Goal: Complete application form

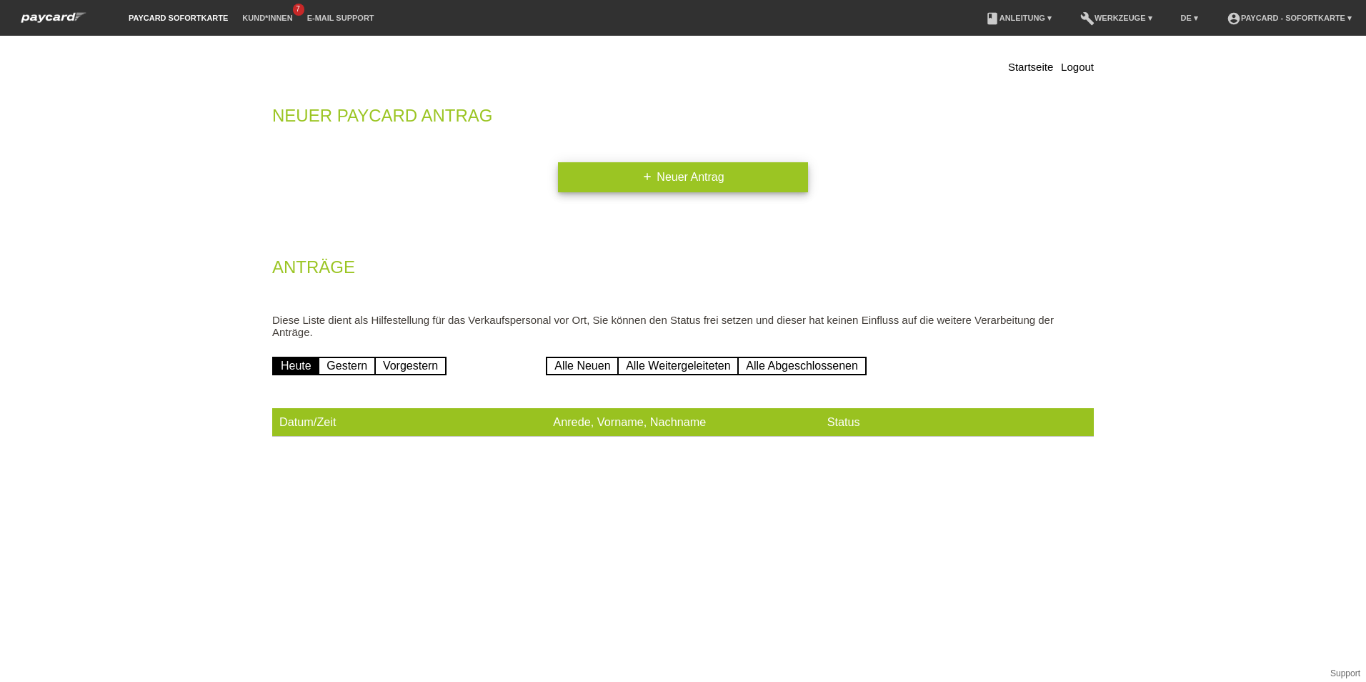
click at [648, 178] on icon "add" at bounding box center [647, 176] width 11 height 11
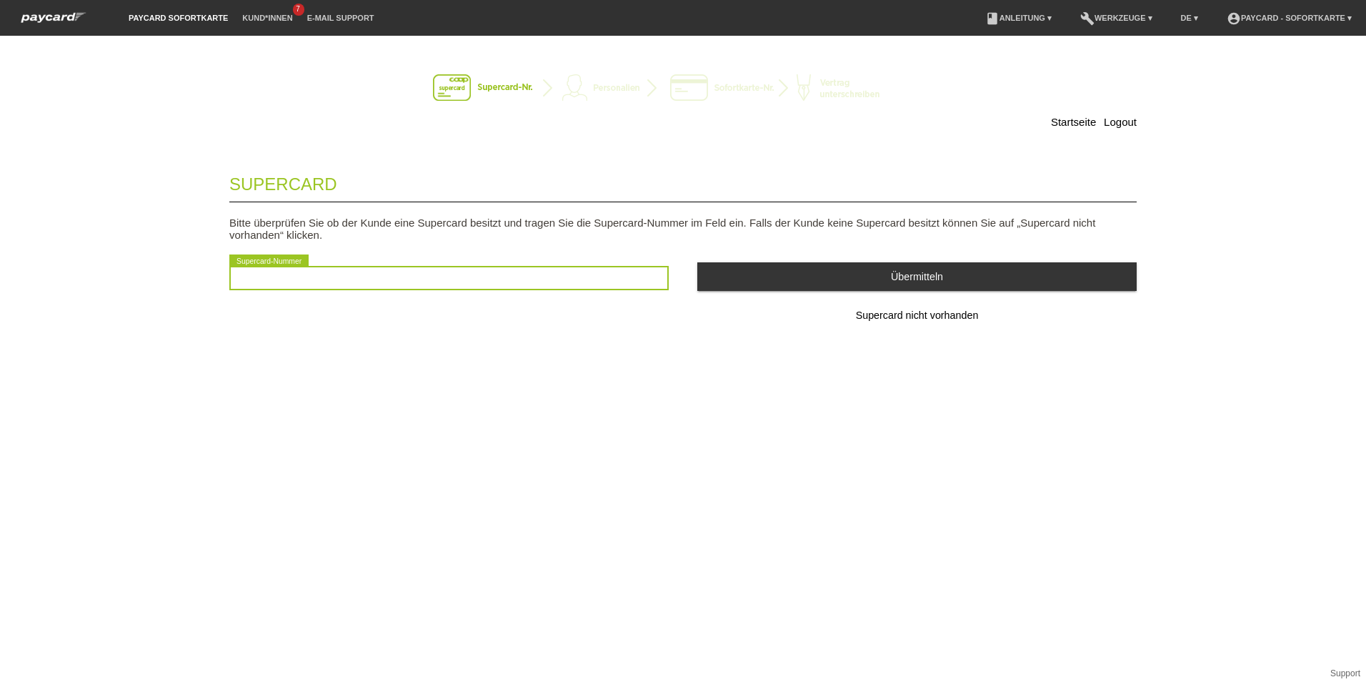
click at [435, 275] on input "text" at bounding box center [448, 278] width 439 height 24
type input "2501300558836"
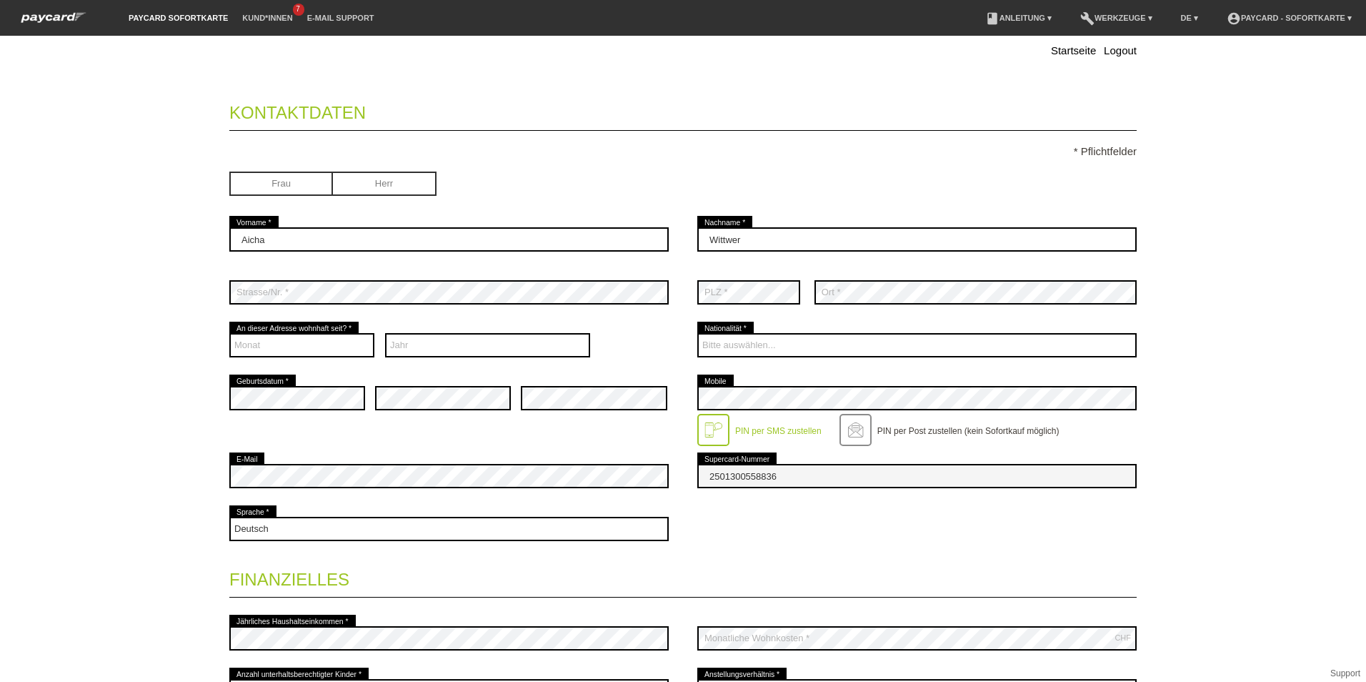
scroll to position [143, 0]
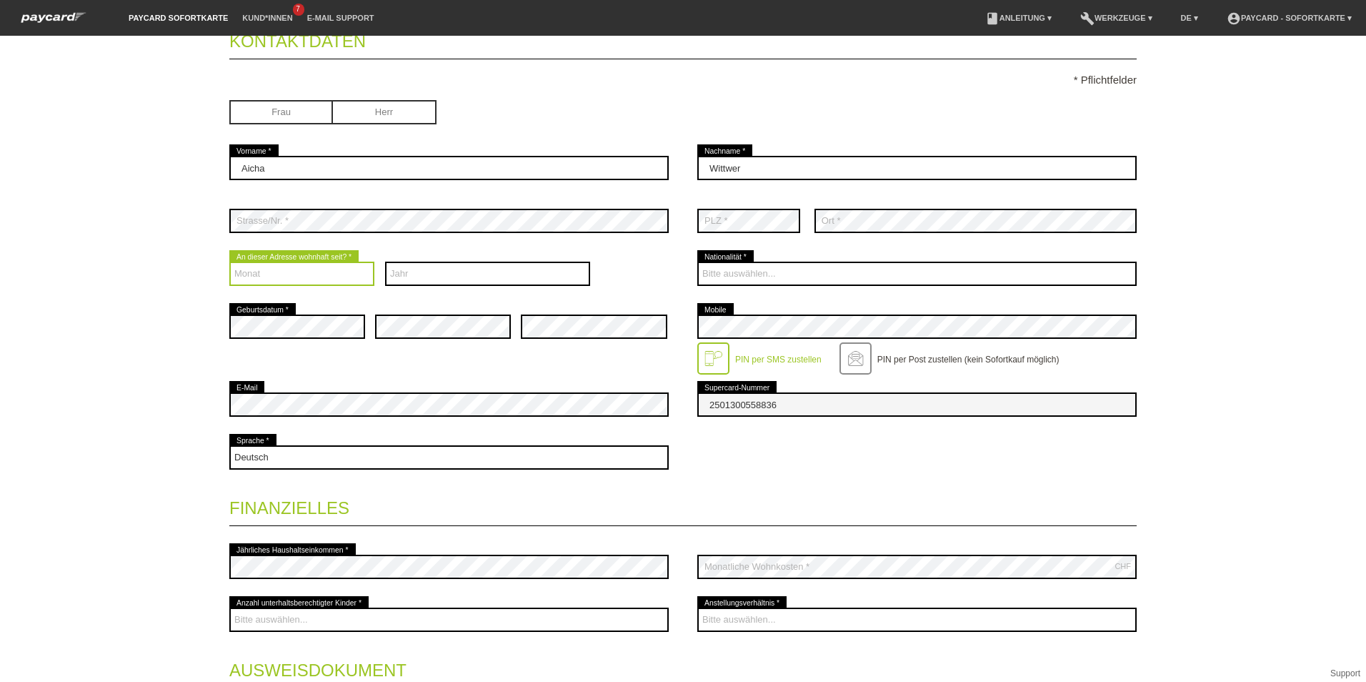
click at [352, 274] on select "Monat 01 02 03 04 05 06 07 08 09 10 11 12" at bounding box center [301, 274] width 145 height 24
click at [523, 270] on select "Jahr 2025 2024 2023 2022 2021 2020 2019 2018 2017 2016" at bounding box center [488, 274] width 206 height 24
select select "2013"
click at [385, 262] on select "Jahr 2025 2024 2023 2022 2021 2020 2019 2018 2017 2016" at bounding box center [488, 274] width 206 height 24
click at [319, 267] on select "Monat 01 02 03 04 05 06 07 08 09 10 11 12" at bounding box center [301, 274] width 145 height 24
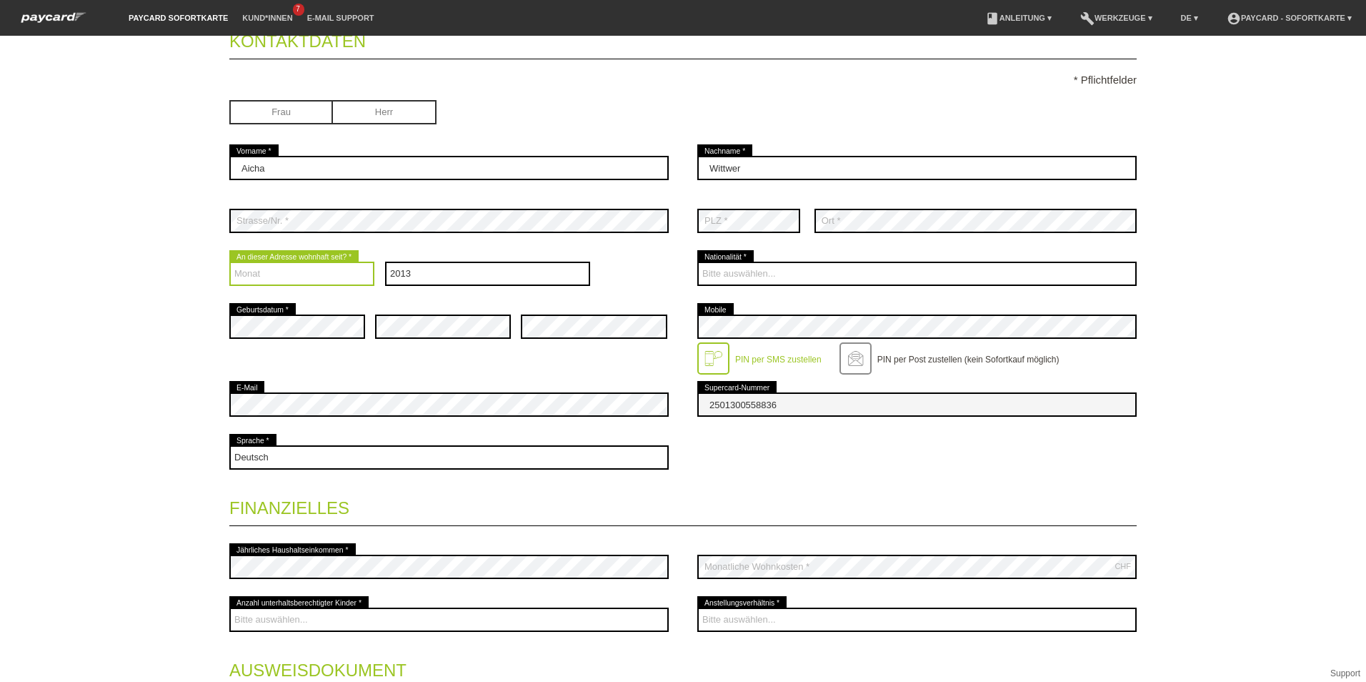
select select "01"
click at [229, 262] on select "Monat 01 02 03 04 05 06 07 08 09 10 11 12" at bounding box center [301, 274] width 145 height 24
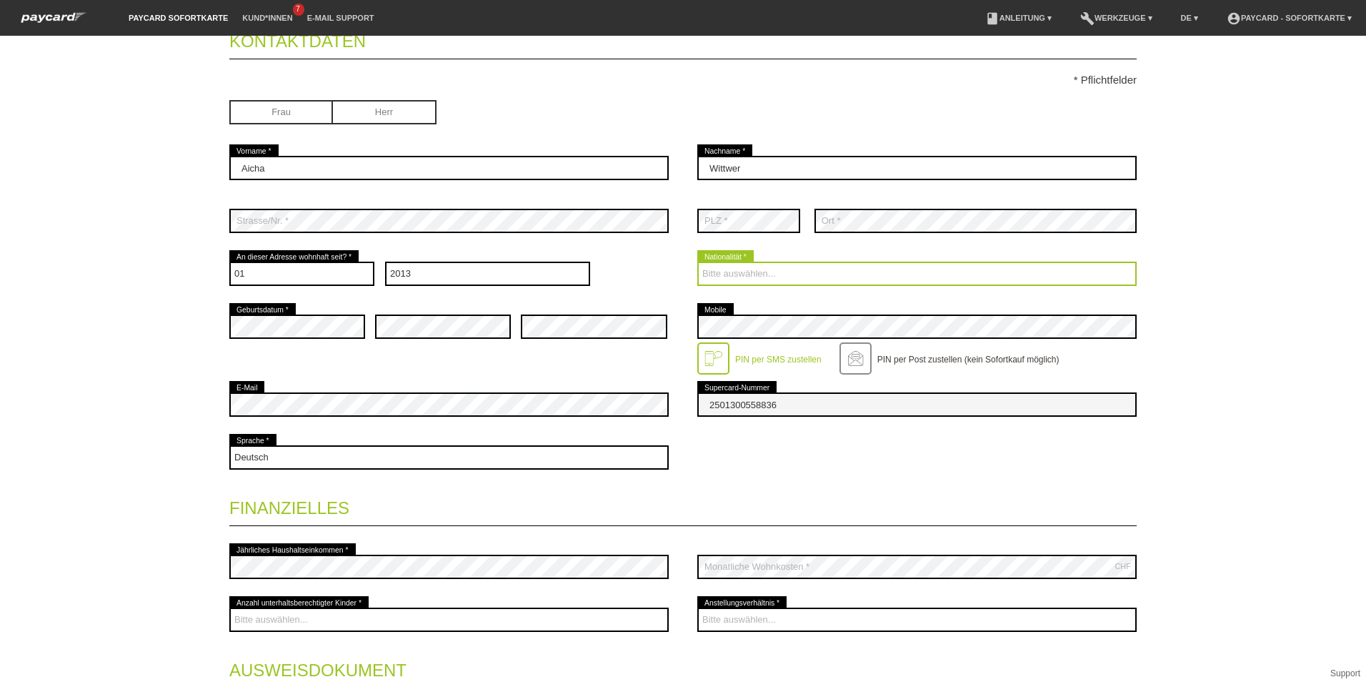
click at [700, 279] on select "Bitte auswählen... Schweiz Deutschland Liechtenstein Österreich ------------ Af…" at bounding box center [916, 274] width 439 height 24
select select "MA"
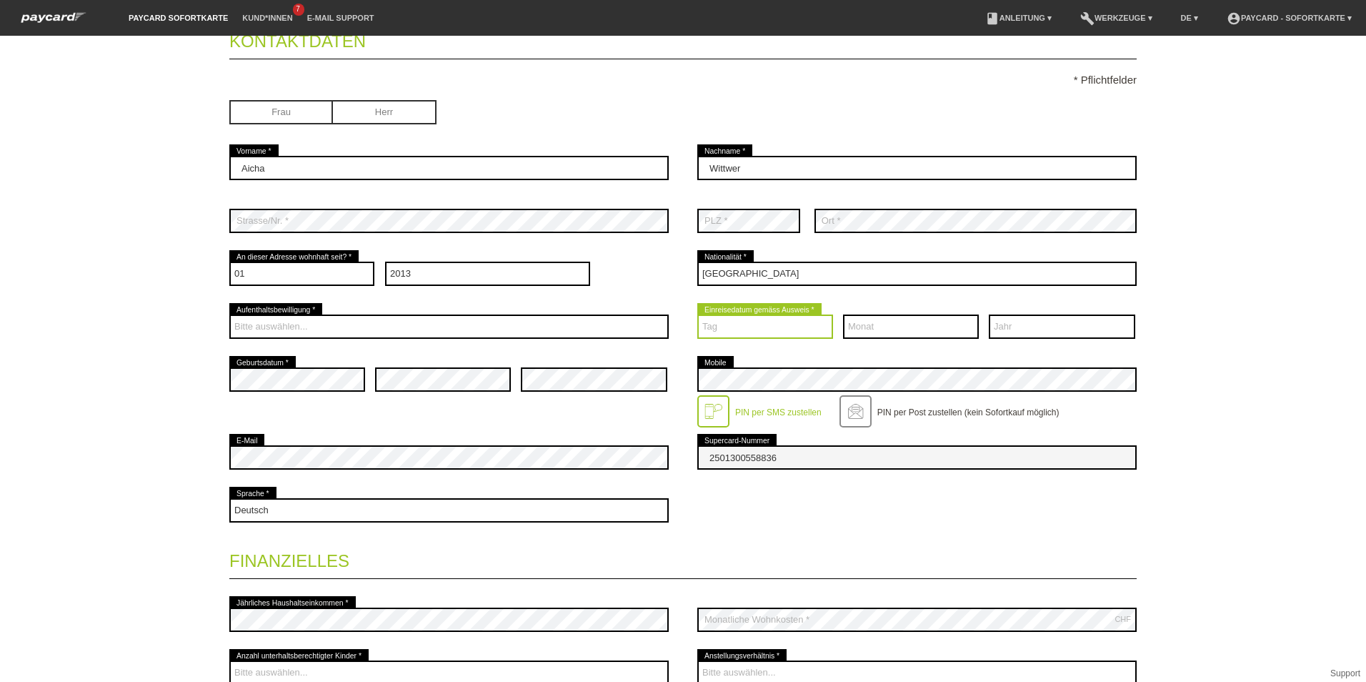
click at [760, 323] on select "Tag 01 02 03 04 05 06 07 08 09 10 11 12 13 14 15 16 17" at bounding box center [765, 326] width 136 height 24
click at [1185, 319] on div "Startseite Logout Kontaktdaten * Pflichtfelder Frau Herr 01" at bounding box center [683, 359] width 1366 height 646
click at [791, 328] on select "Tag 01 02 03 04 05 06 07 08 09 10 11 12 13 14 15 16 17" at bounding box center [765, 326] width 136 height 24
click at [860, 354] on div "error Mobile PIN per SMS zustellen" at bounding box center [916, 392] width 439 height 78
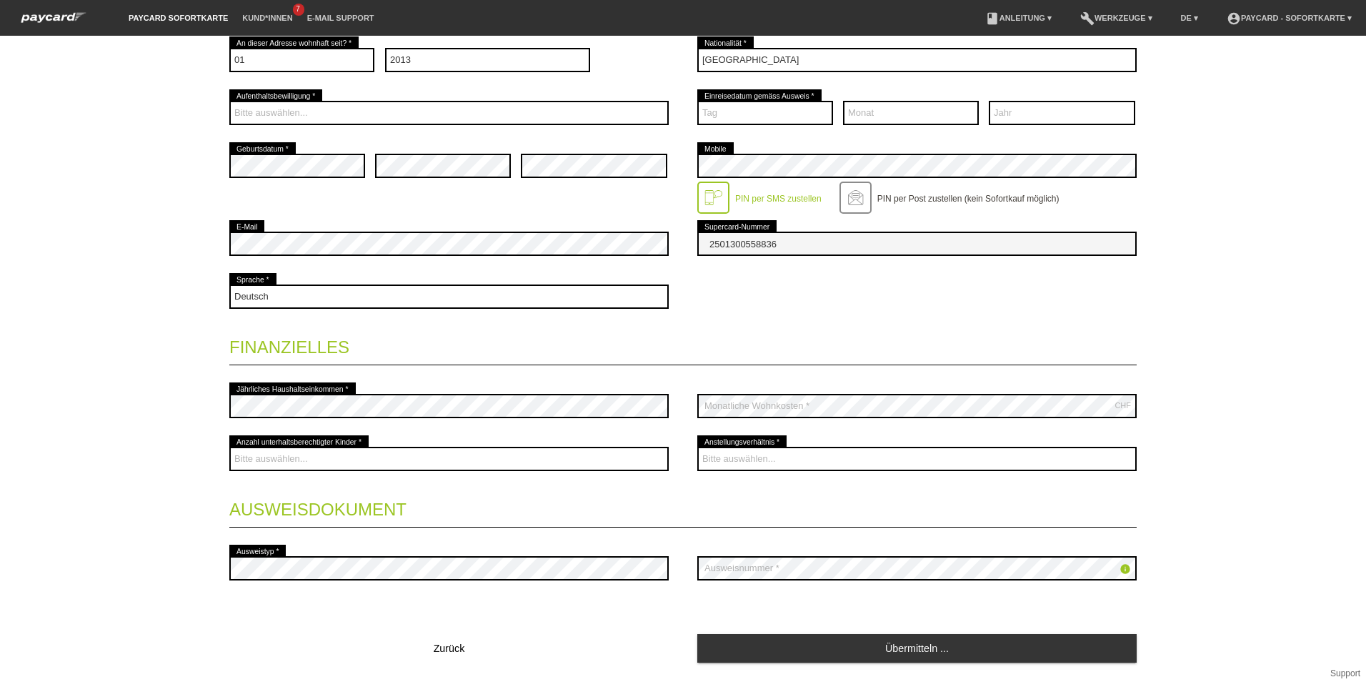
scroll to position [357, 0]
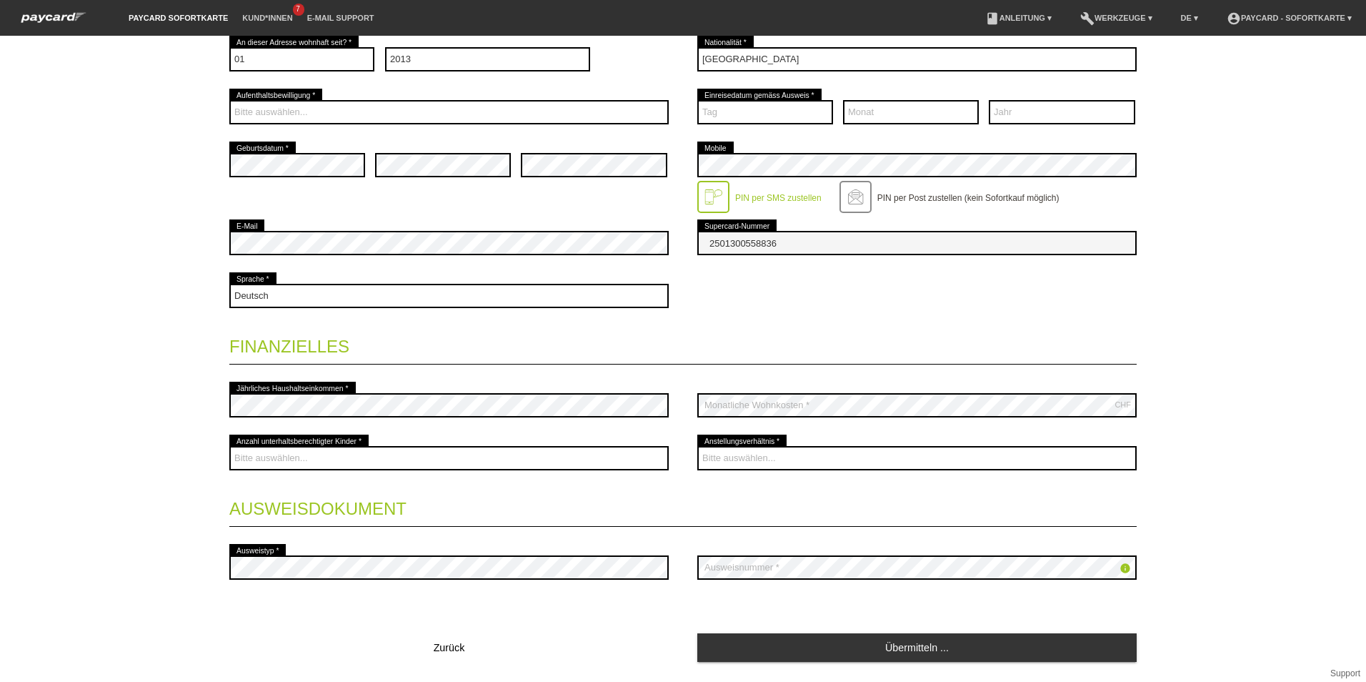
click at [595, 335] on legend "Finanzielles" at bounding box center [683, 343] width 908 height 42
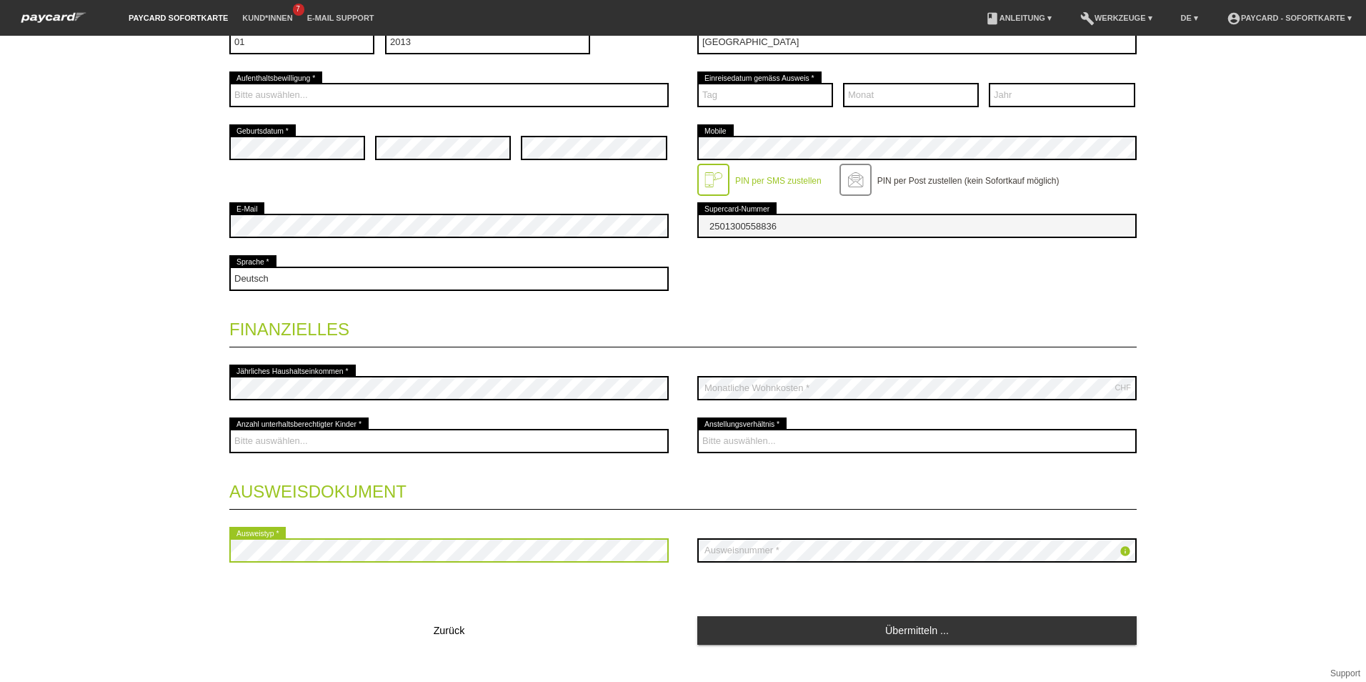
scroll to position [396, 0]
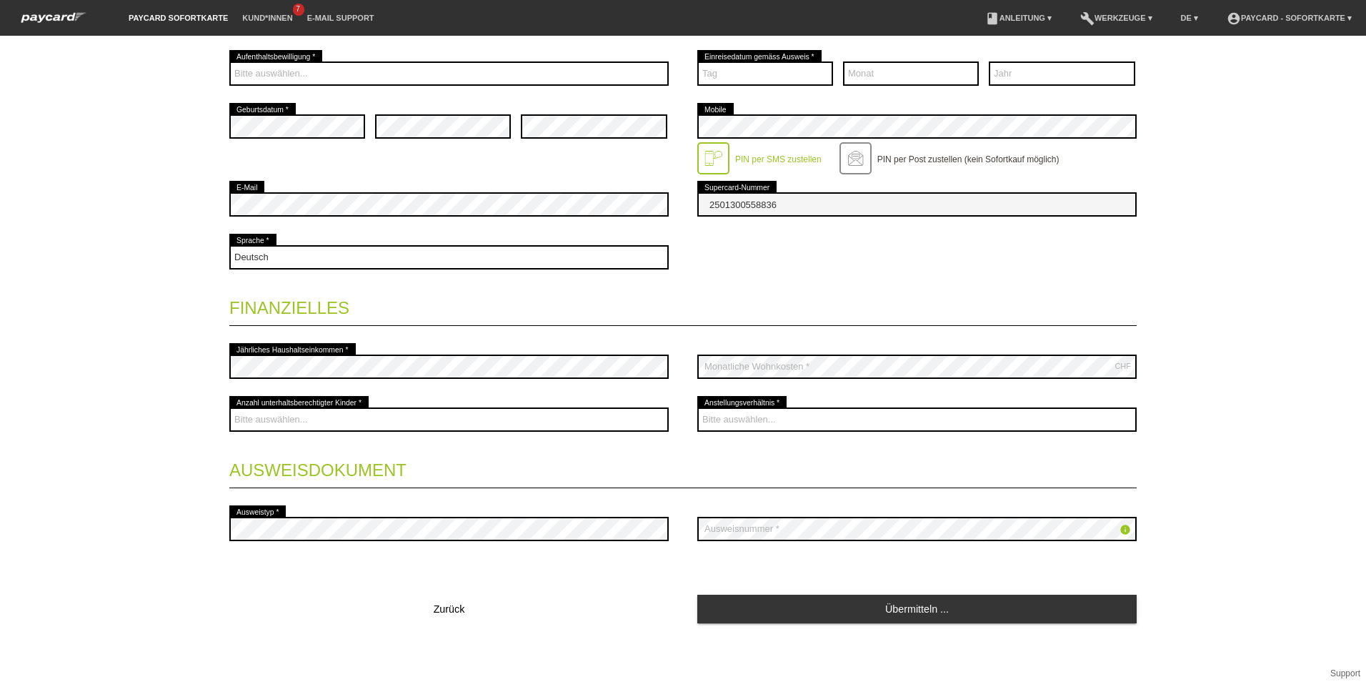
click at [377, 497] on fieldset "Kontaktdaten * Pflichtfelder Frau Herr Aicha error Vorname * Wittwer error" at bounding box center [683, 194] width 908 height 860
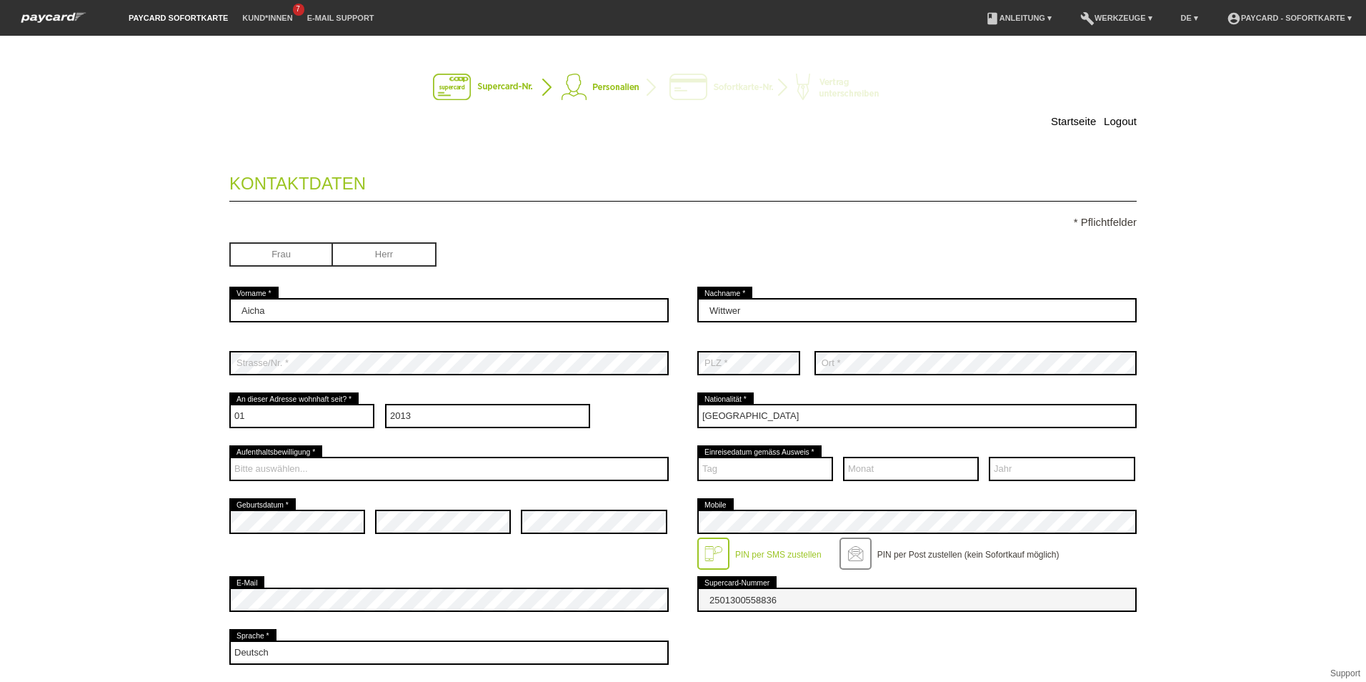
scroll to position [0, 0]
click at [237, 252] on input "radio" at bounding box center [281, 253] width 104 height 21
radio input "true"
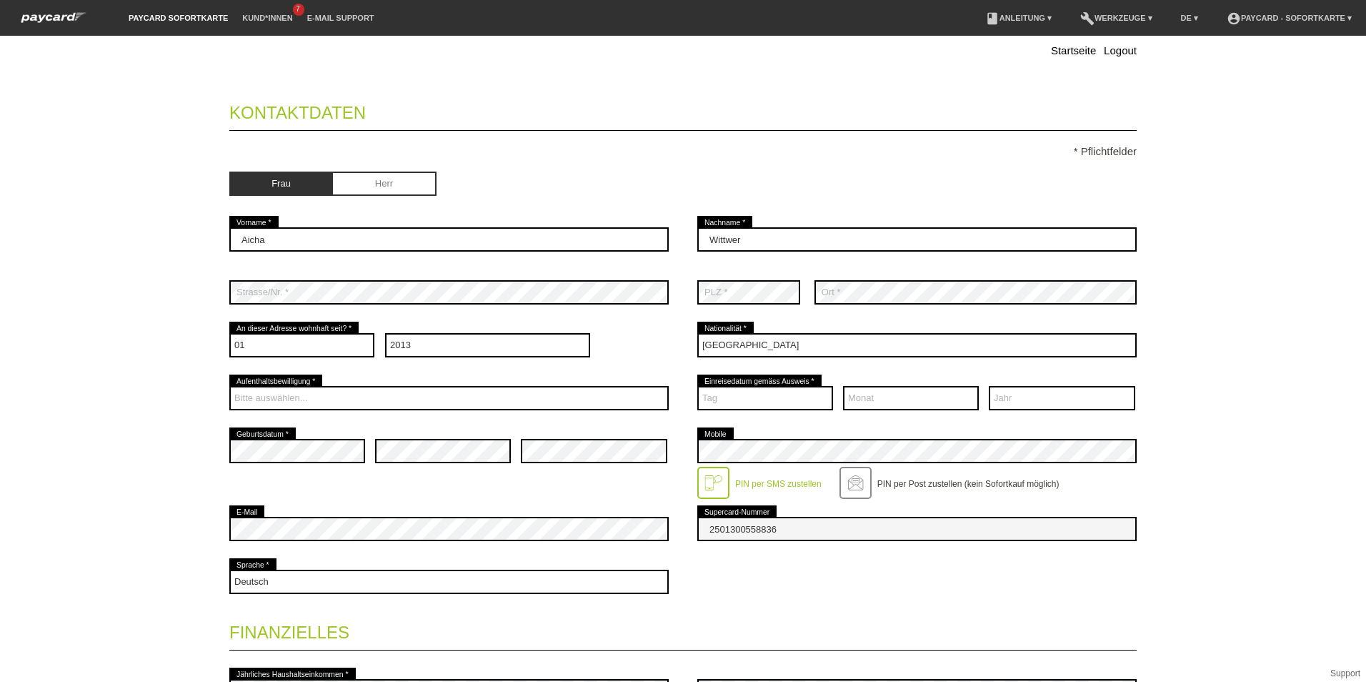
scroll to position [143, 0]
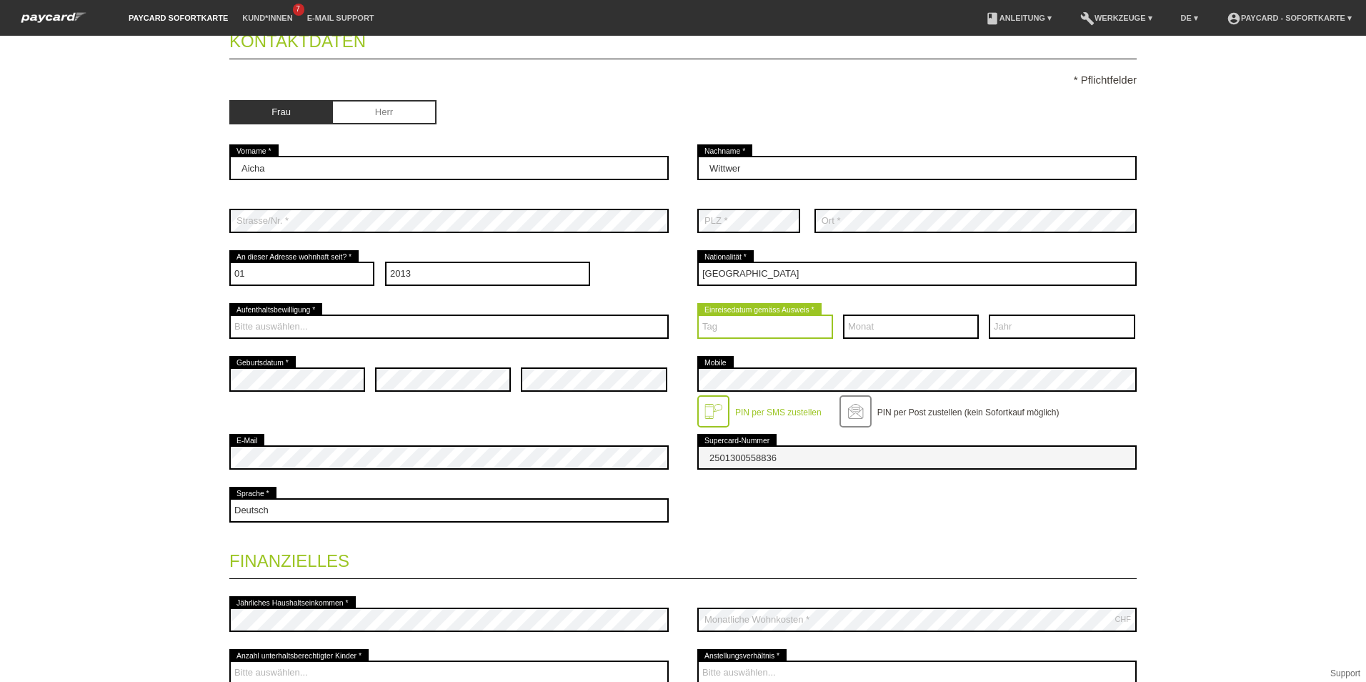
click at [760, 332] on select "Tag 01 02 03 04 05 06 07 08 09 10 11 12 13 14 15 16 17" at bounding box center [765, 326] width 136 height 24
click at [1228, 327] on div "Startseite Logout Kontaktdaten * Pflichtfelder Frau Herr 01" at bounding box center [683, 359] width 1366 height 646
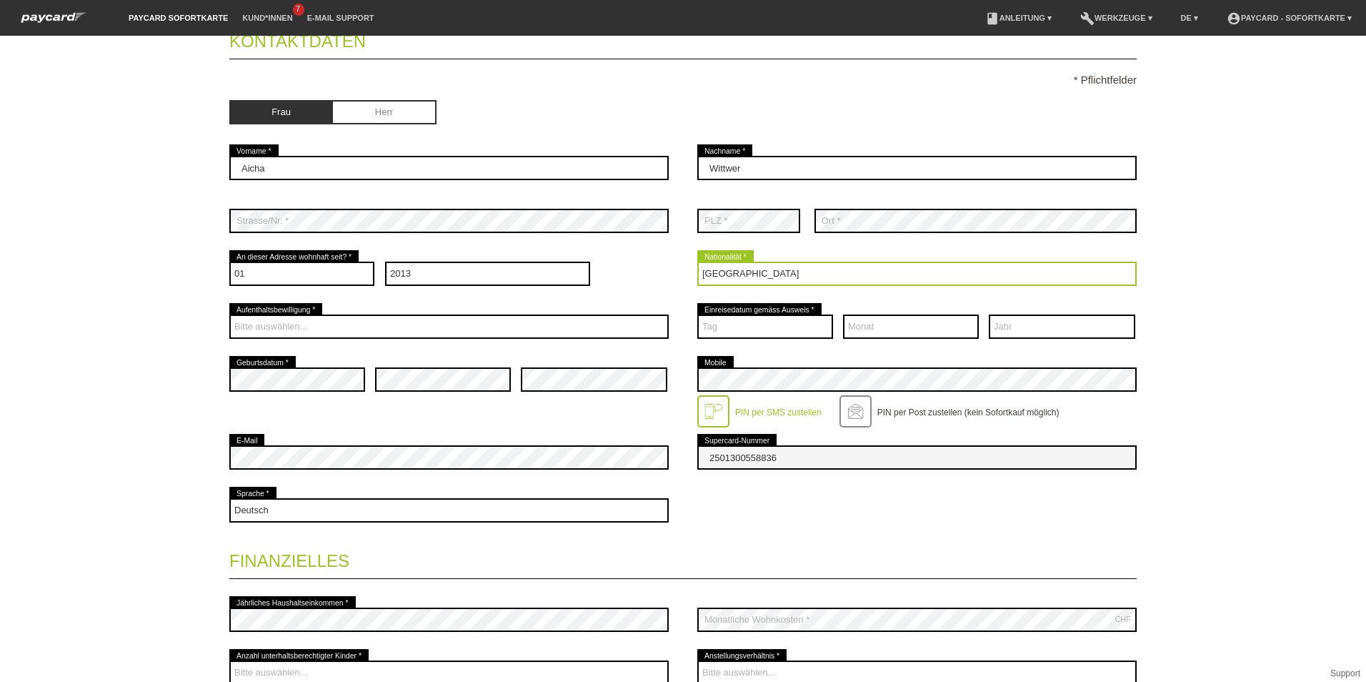
click at [755, 269] on select "Bitte auswählen... Schweiz Deutschland Liechtenstein Österreich ------------ Af…" at bounding box center [916, 274] width 439 height 24
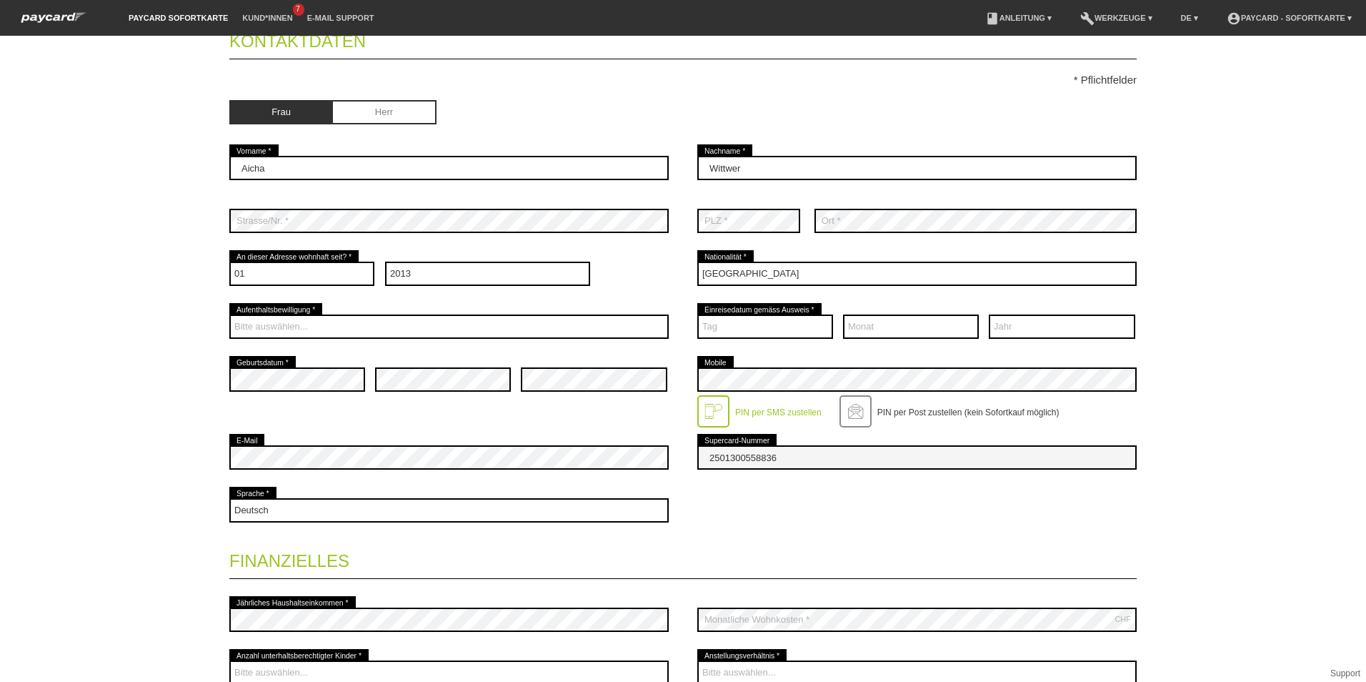
click at [1252, 391] on div "Startseite Logout Kontaktdaten * Pflichtfelder Frau Herr 01" at bounding box center [683, 359] width 1366 height 646
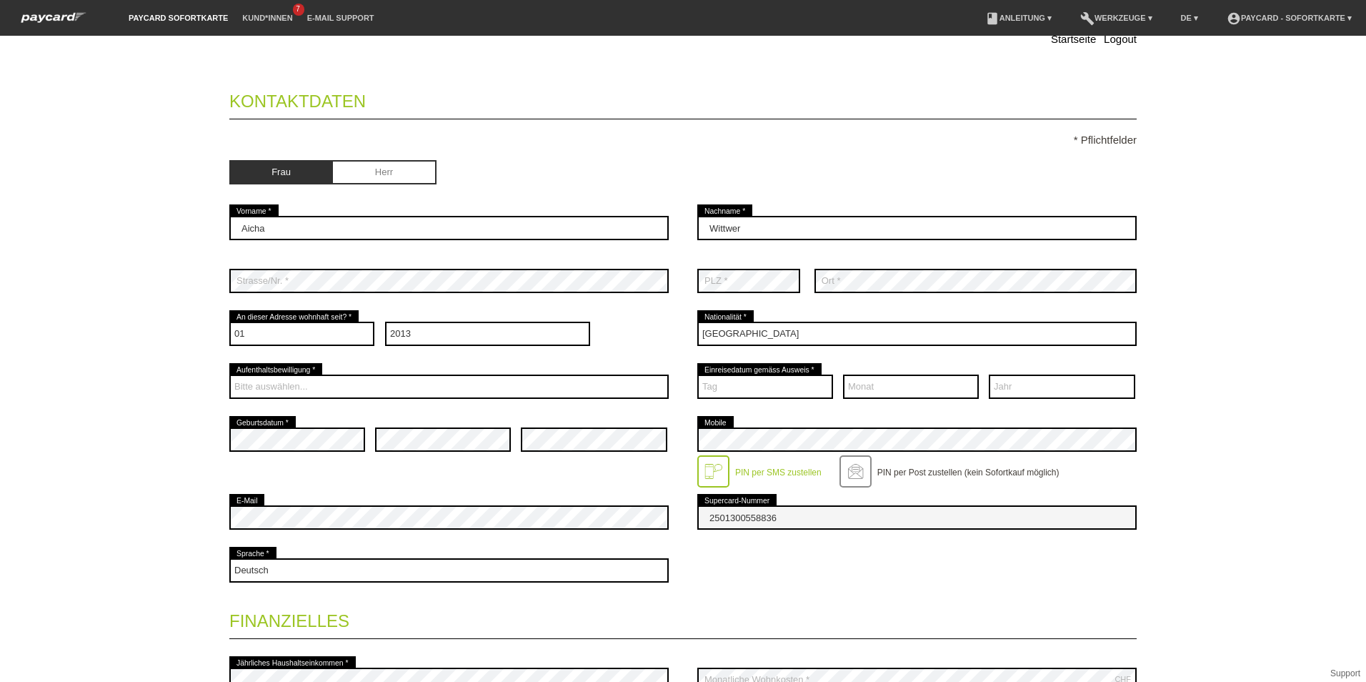
scroll to position [0, 0]
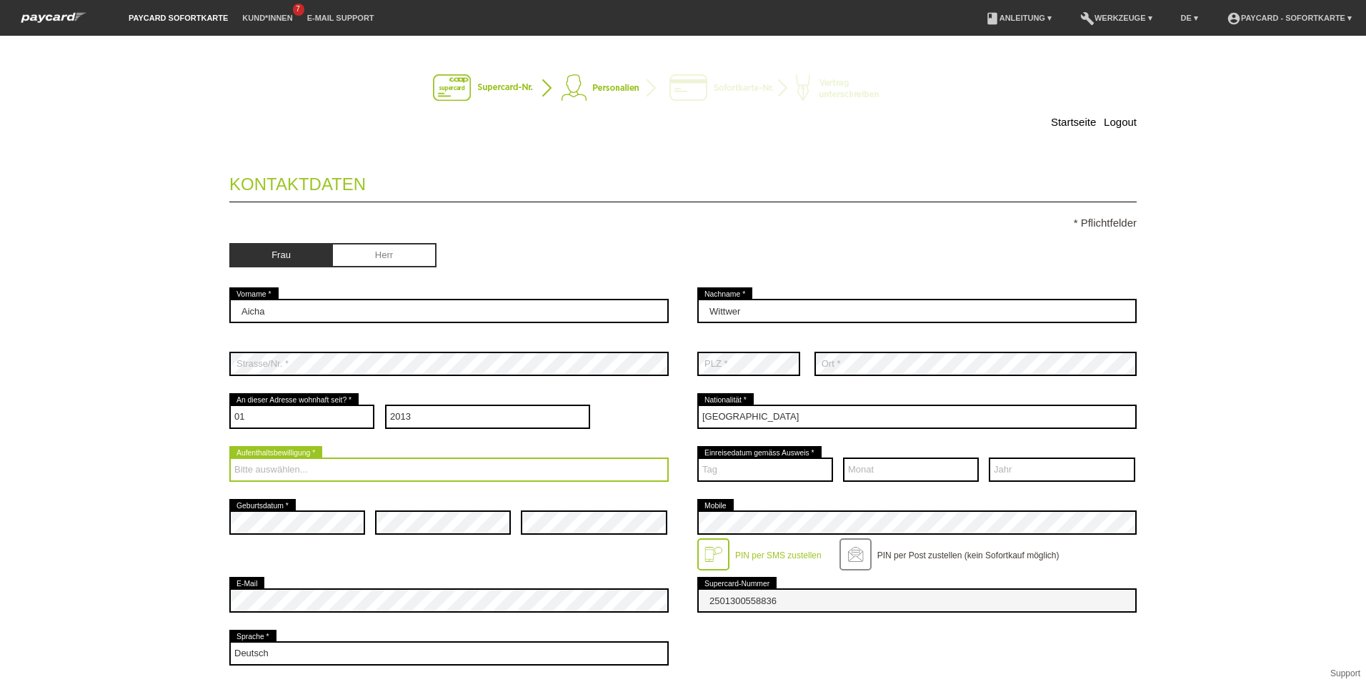
click at [444, 474] on select "Bitte auswählen... C B B - Flüchtlingsstatus Andere" at bounding box center [448, 469] width 439 height 24
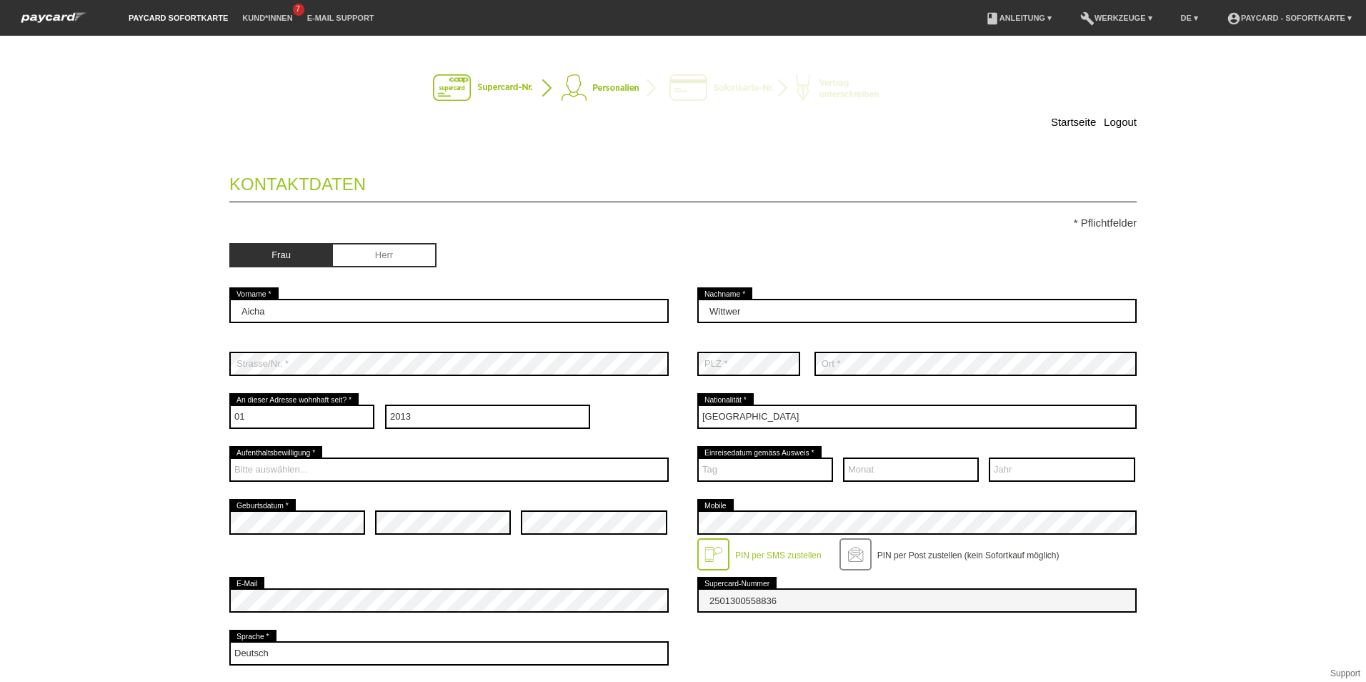
click at [149, 469] on div "Startseite Logout Kontaktdaten * Pflichtfelder Frau Herr 01" at bounding box center [683, 359] width 1366 height 646
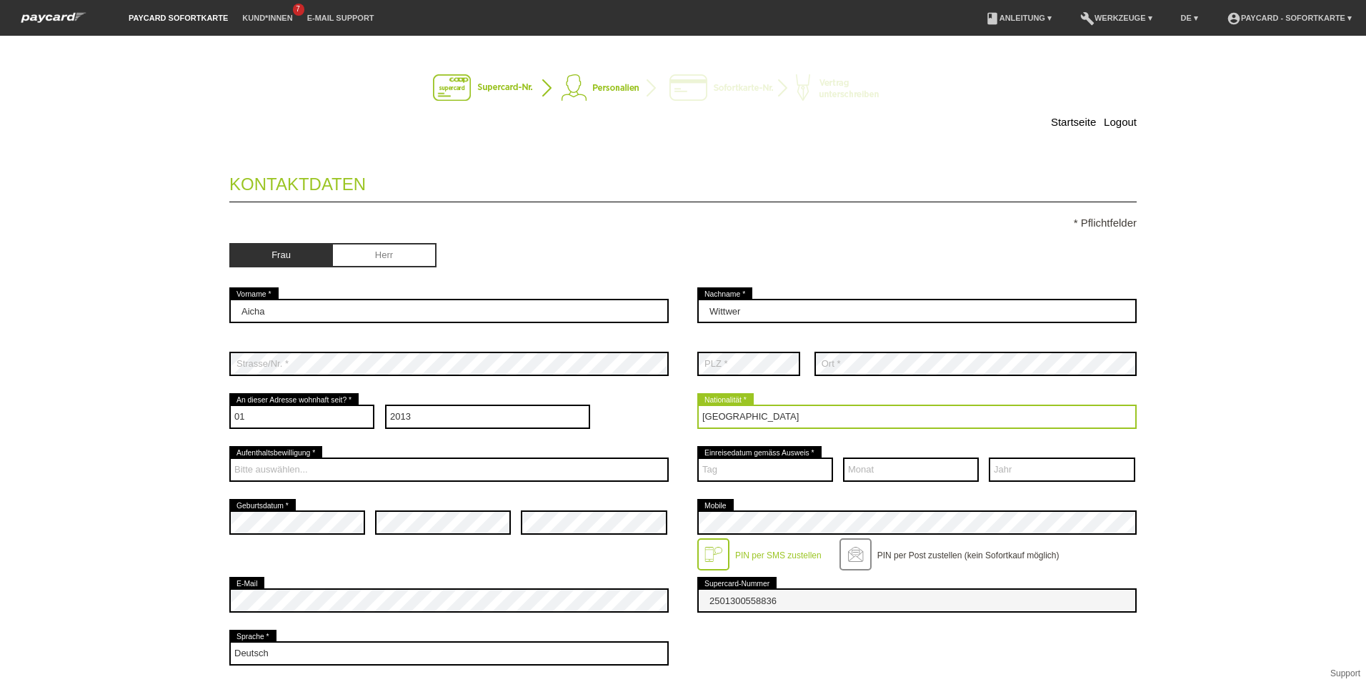
click at [725, 421] on select "Bitte auswählen... Schweiz Deutschland Liechtenstein Österreich ------------ Af…" at bounding box center [916, 416] width 439 height 24
select select "CH"
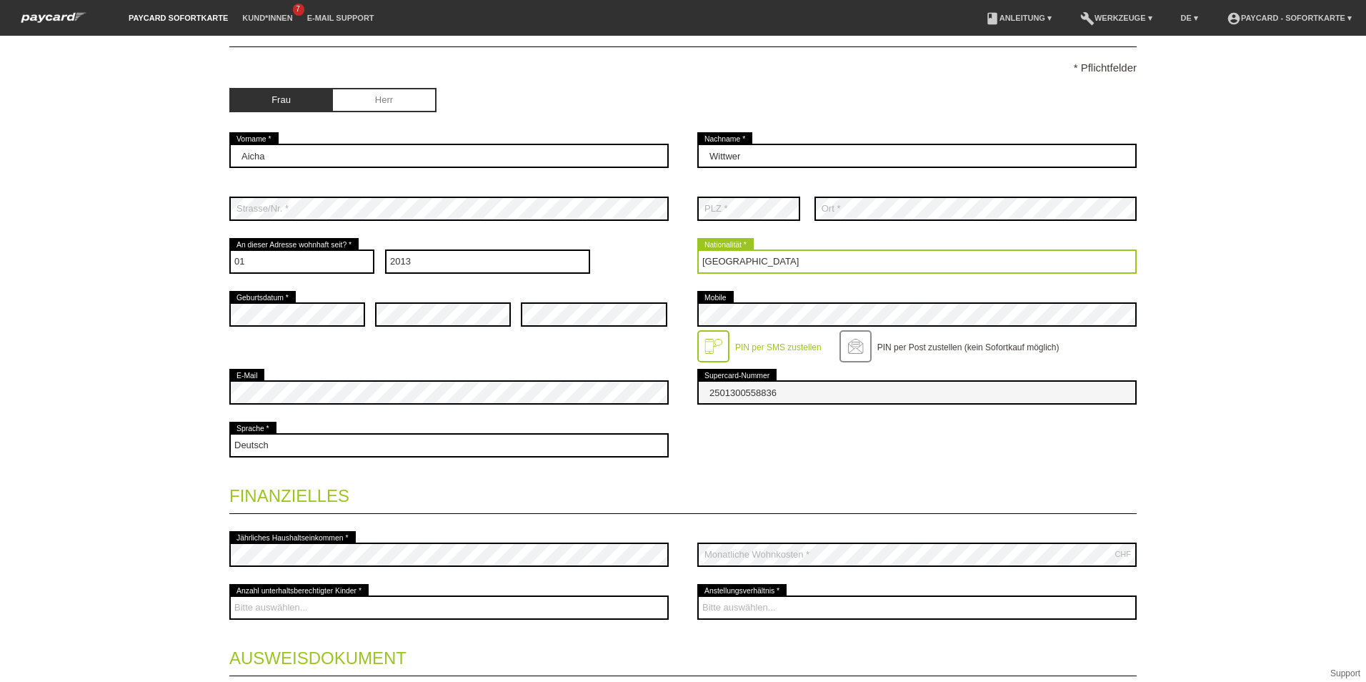
scroll to position [214, 0]
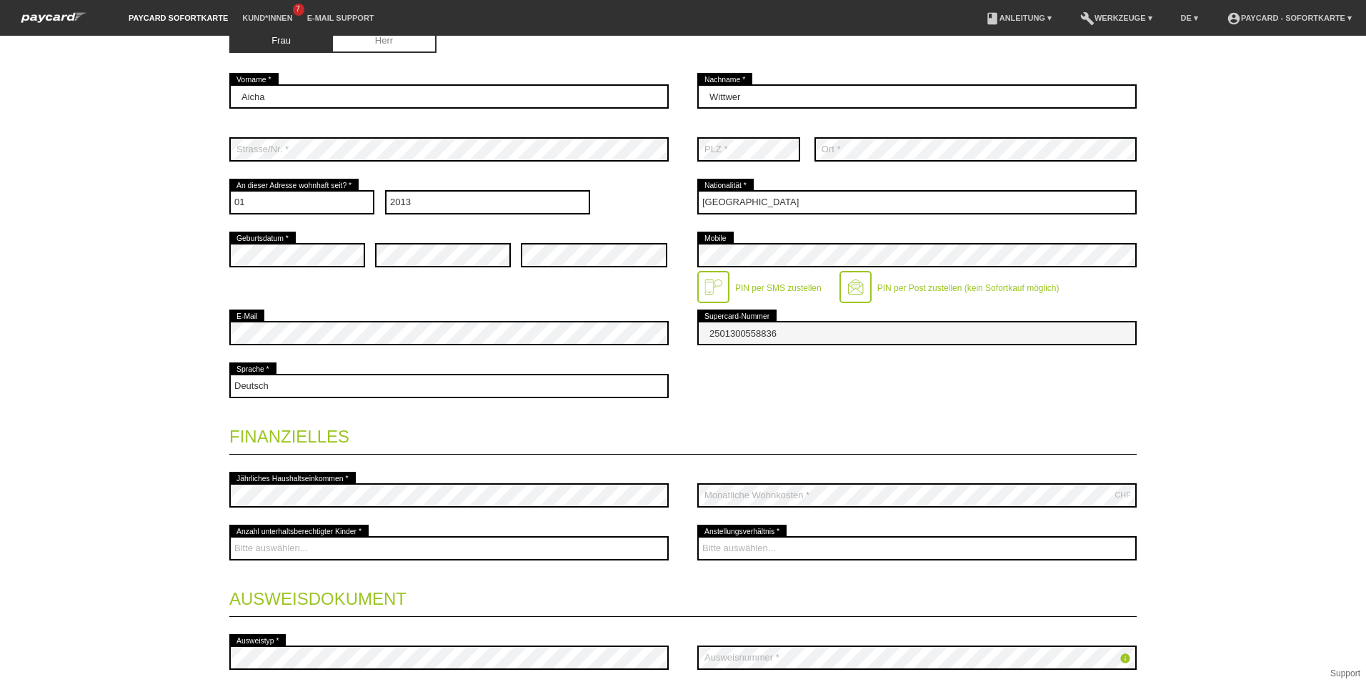
click at [860, 278] on div at bounding box center [856, 287] width 32 height 32
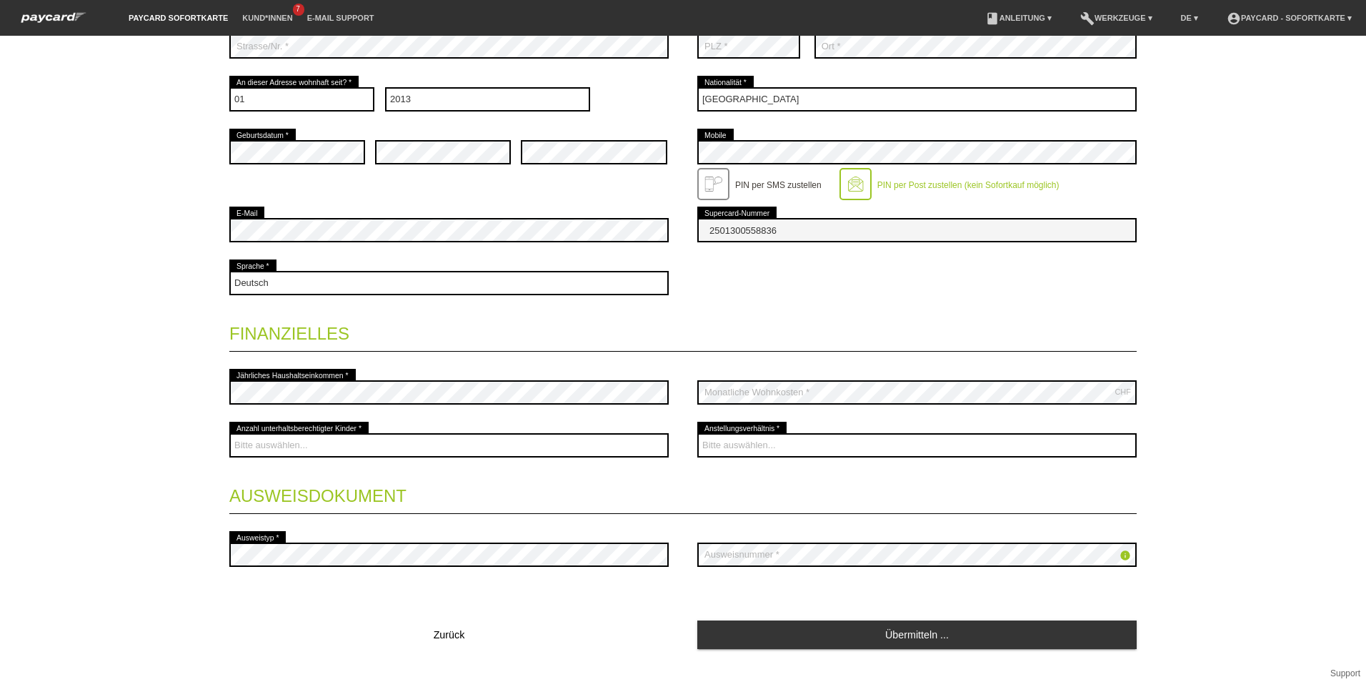
scroll to position [343, 0]
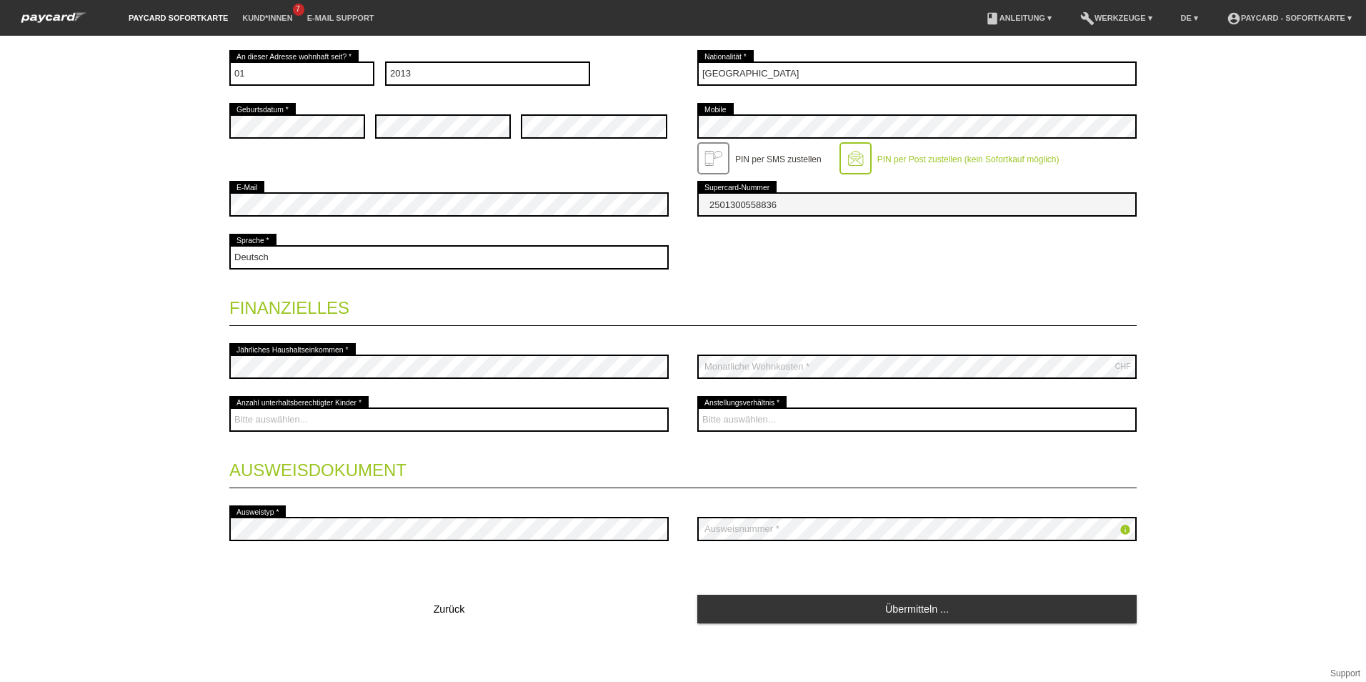
click at [520, 324] on legend "Finanzielles" at bounding box center [683, 305] width 908 height 42
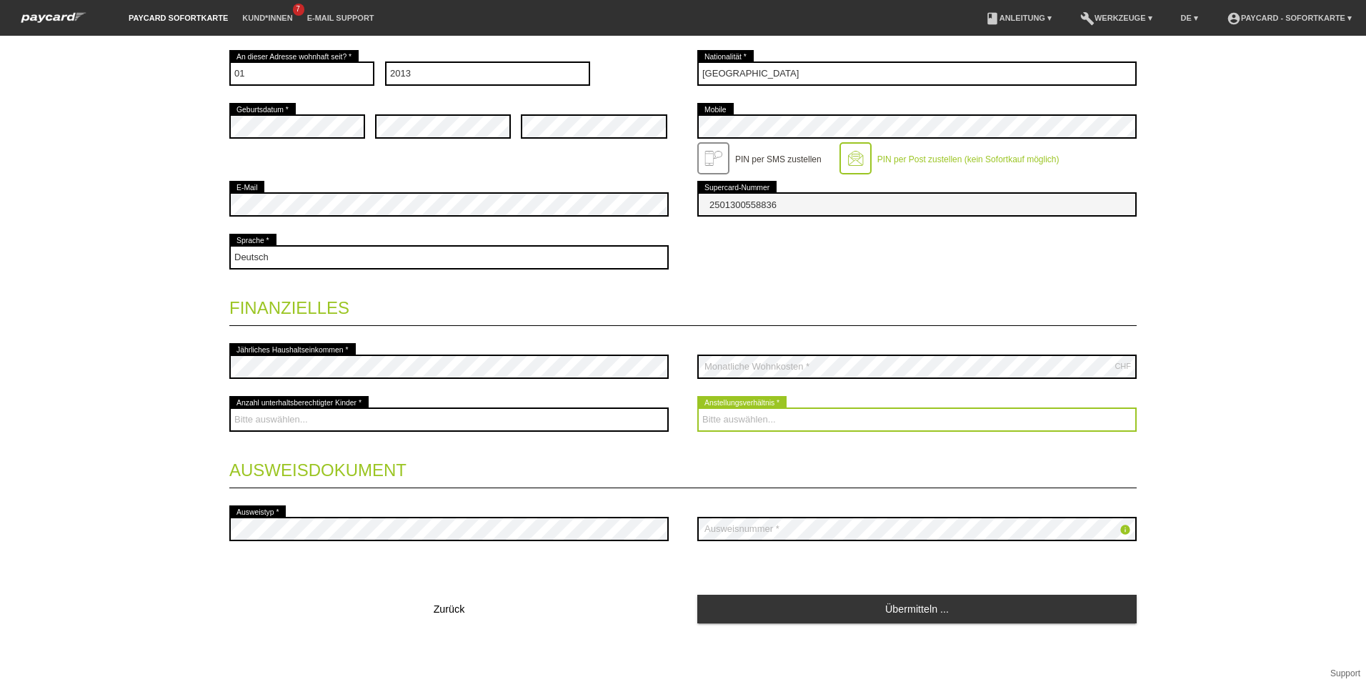
click at [739, 414] on select "Bitte auswählen... Unbefristet Befristet Lehrling/Student Pensioniert Nicht arb…" at bounding box center [916, 419] width 439 height 24
select select "UNLIMITED"
click at [697, 407] on select "Bitte auswählen... Unbefristet Befristet Lehrling/Student Pensioniert Nicht arb…" at bounding box center [916, 419] width 439 height 24
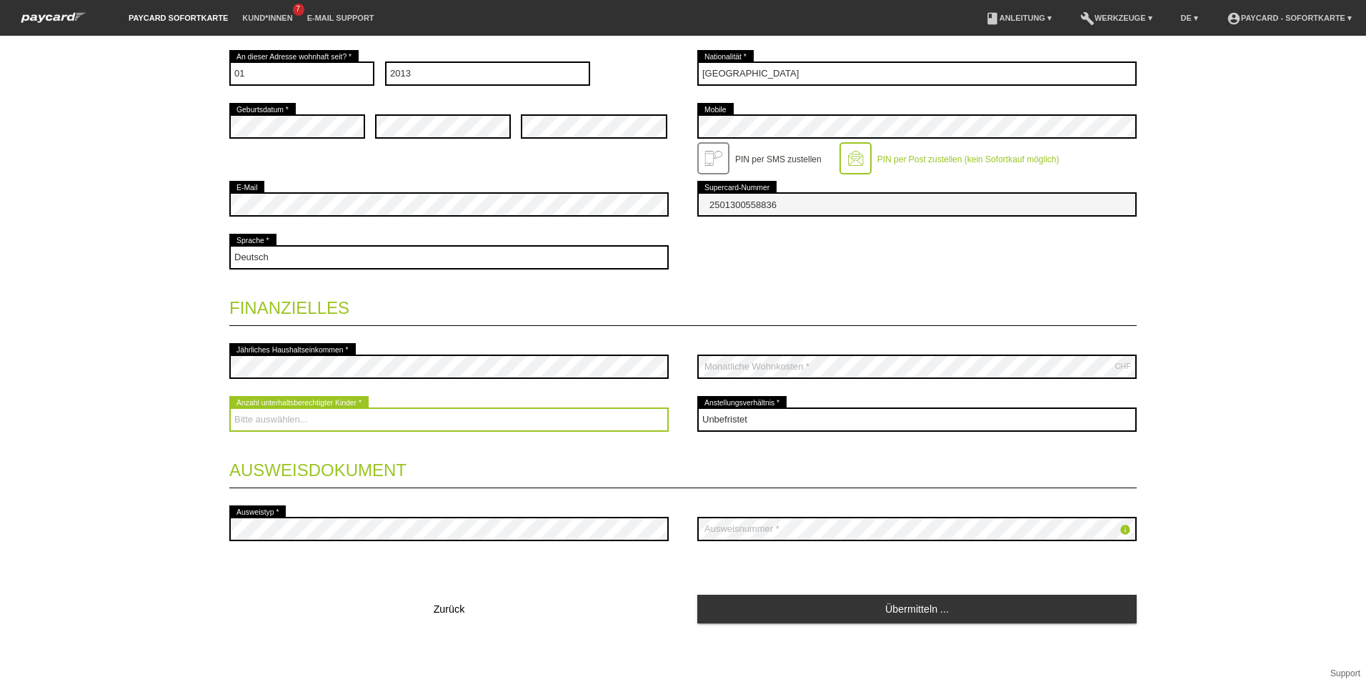
click at [447, 414] on select "Bitte auswählen... 0 1 2 3 4 5 6 7 8 9" at bounding box center [448, 419] width 439 height 24
select select "0"
click at [229, 407] on select "Bitte auswählen... 0 1 2 3 4 5 6 7 8 9" at bounding box center [448, 419] width 439 height 24
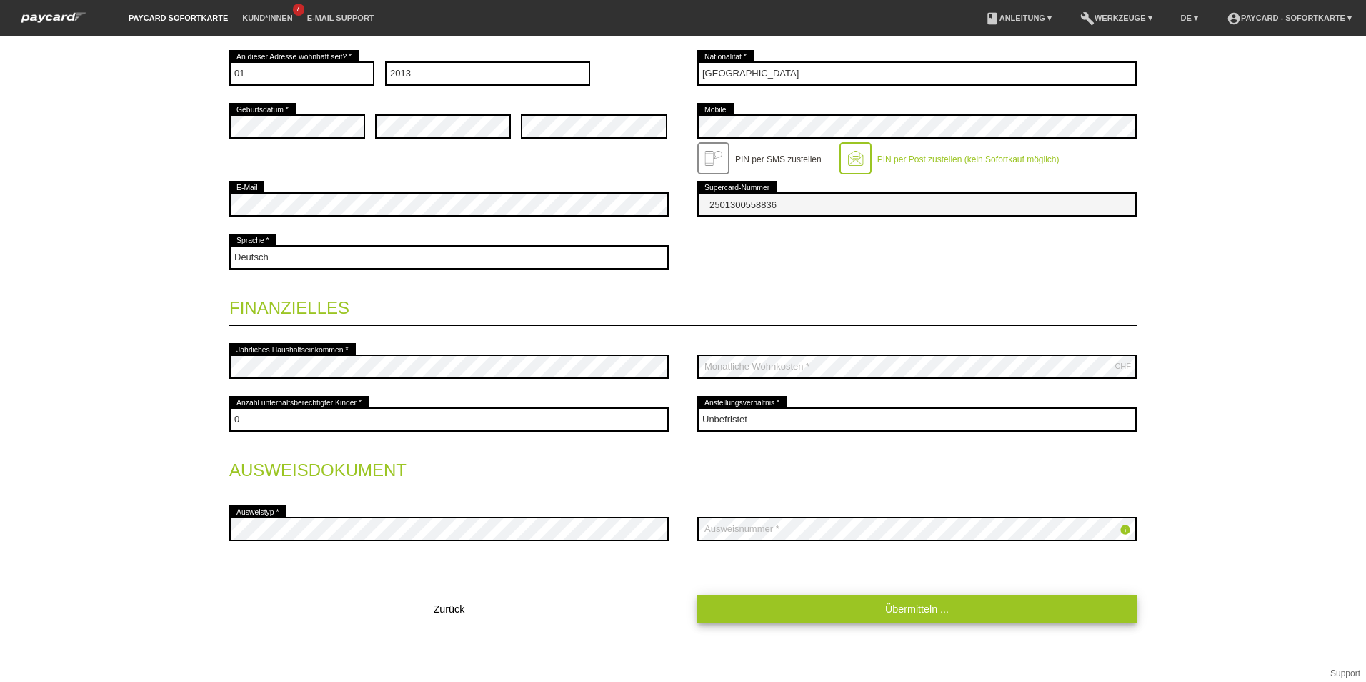
click at [808, 611] on link "Übermitteln ..." at bounding box center [916, 609] width 439 height 28
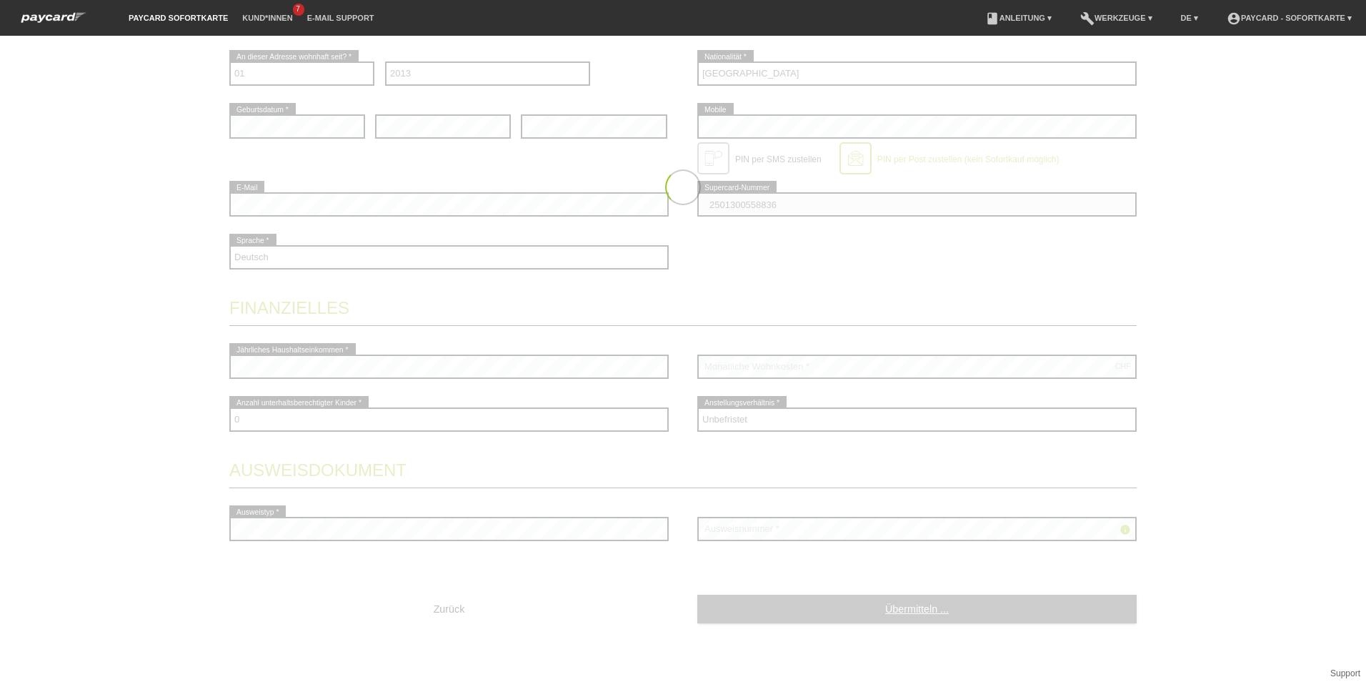
scroll to position [0, 0]
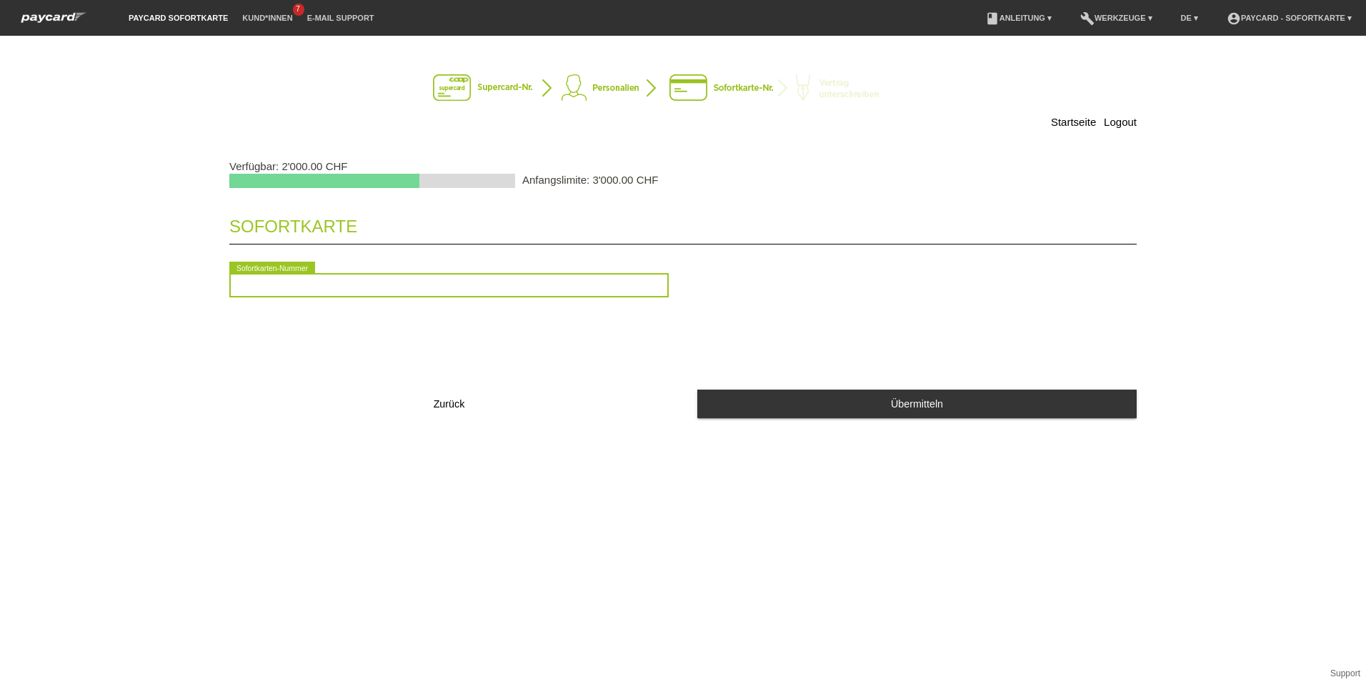
click at [242, 282] on input "text" at bounding box center [448, 285] width 439 height 24
drag, startPoint x: 292, startPoint y: 295, endPoint x: 198, endPoint y: 291, distance: 93.7
click at [198, 291] on div "Startseite Logout Verfügbar: 2'000.00 CHF Anfangslimite: 3'000.00 CHF [GEOGRAPH…" at bounding box center [683, 241] width 1000 height 383
type input "47770698"
click at [312, 278] on input "47770698" at bounding box center [448, 285] width 439 height 24
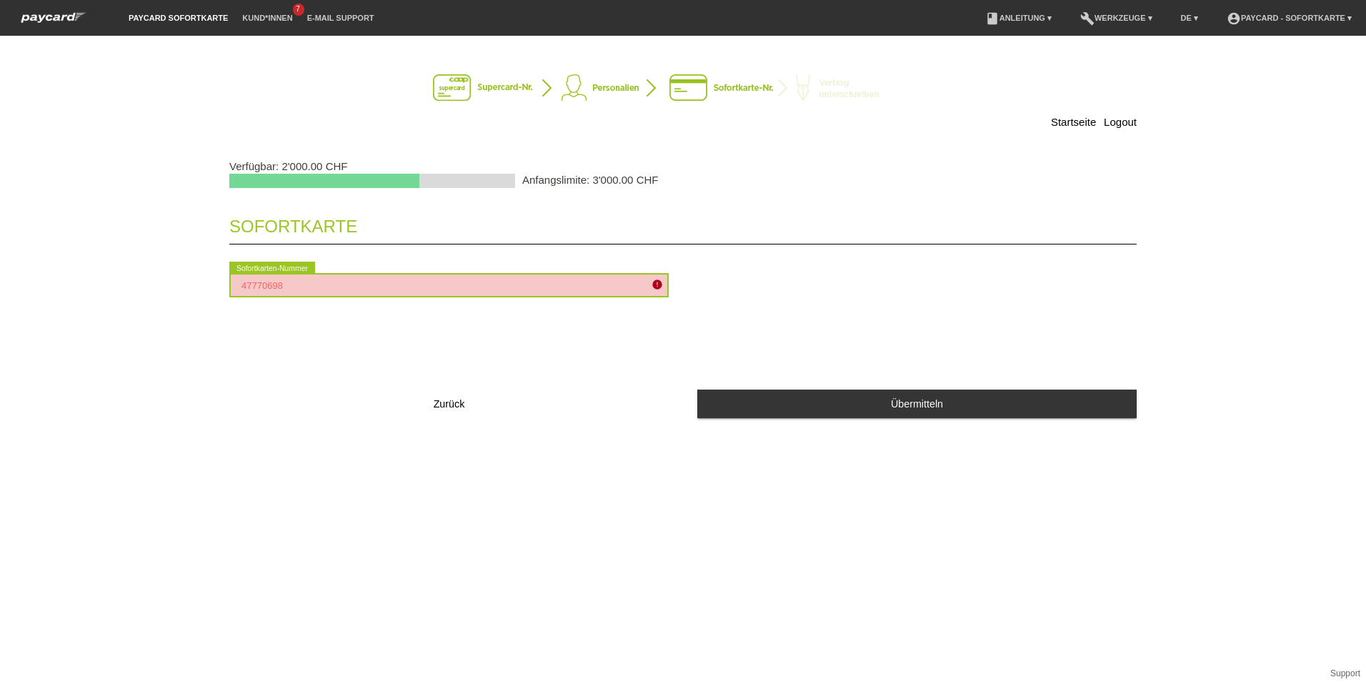
drag, startPoint x: 312, startPoint y: 280, endPoint x: 156, endPoint y: 284, distance: 156.6
click at [156, 284] on div "Startseite Logout Verfügbar: 2'000.00 CHF Anfangslimite: 3'000.00 CHF [GEOGRAPH…" at bounding box center [683, 359] width 1366 height 646
type input "2090763541245"
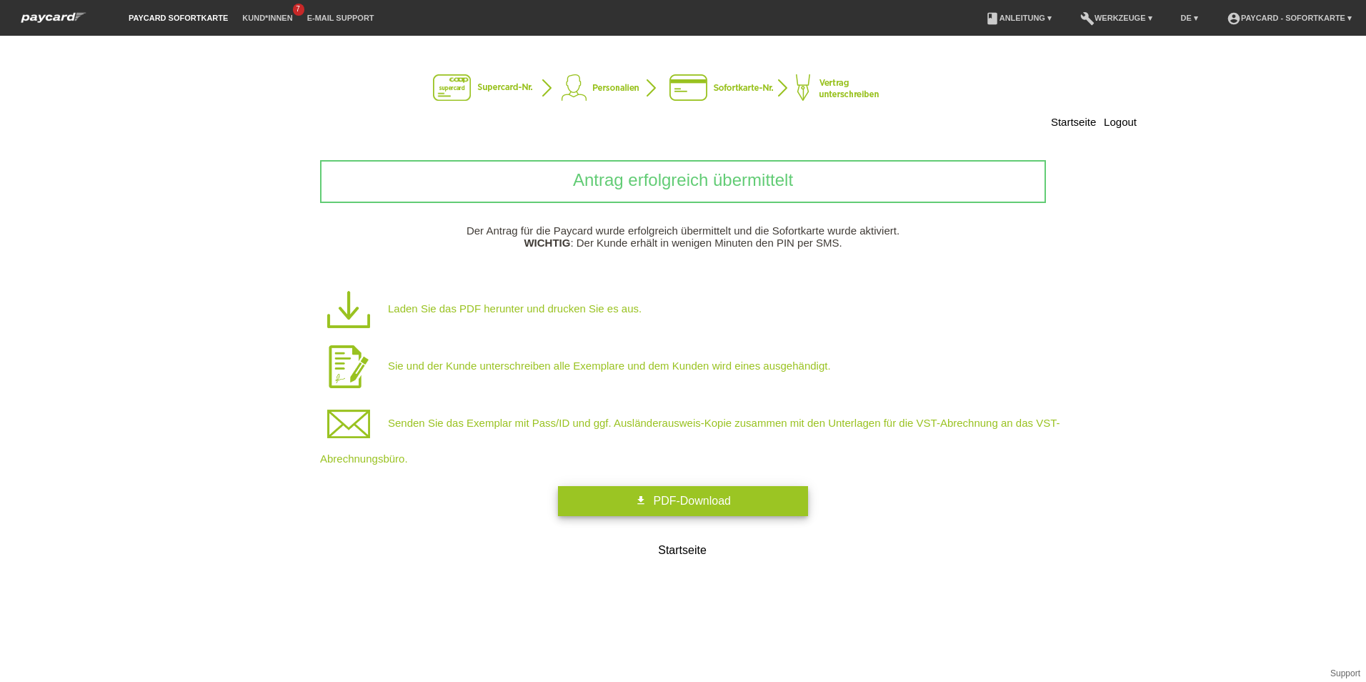
click at [651, 497] on link "get_app PDF-Download" at bounding box center [683, 501] width 250 height 30
